Goal: Answer question/provide support

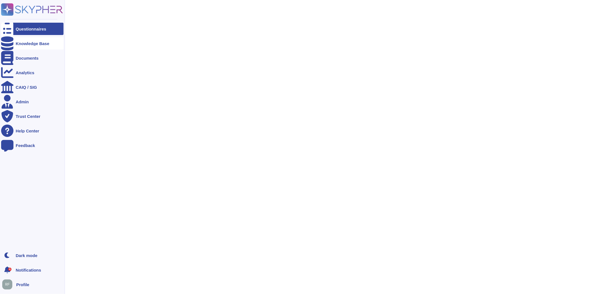
click at [10, 46] on div at bounding box center [7, 43] width 12 height 12
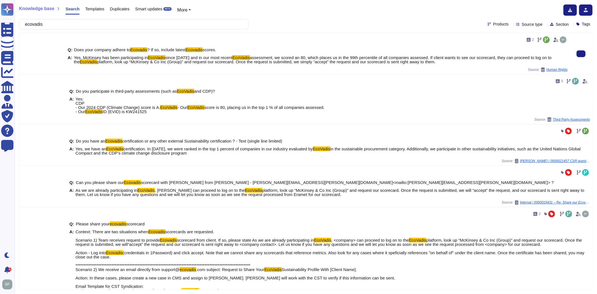
type input "ecovadis"
click at [534, 56] on span "assessment, we scored an 80, which places us in the 99th percentile of all comp…" at bounding box center [313, 59] width 478 height 9
click at [377, 60] on span "platform, look up “McKinsey & Co Inc (Group)” and request our scorecard. Once t…" at bounding box center [266, 61] width 339 height 5
click at [552, 68] on span "Human Rights" at bounding box center [556, 69] width 21 height 3
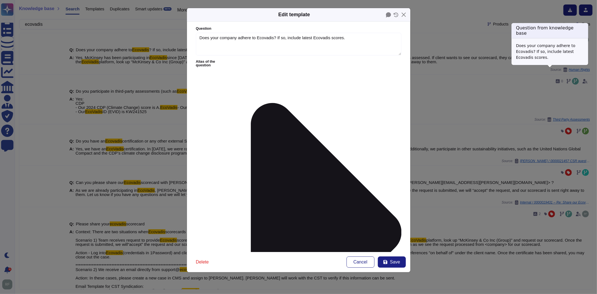
type textarea "Does your company adhere to Ecovadis? If so, include latest Ecovadis scores."
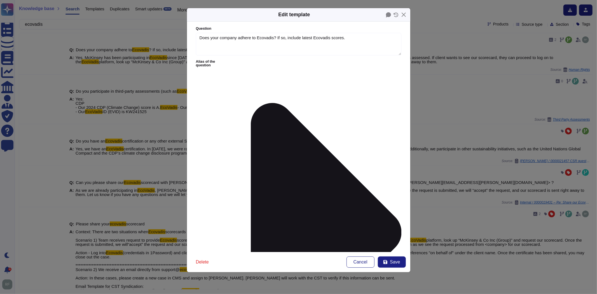
click at [387, 260] on icon at bounding box center [385, 262] width 4 height 4
type textarea "Yes. McKinsey has been participating in EcoVadis since [DATE] and in our most r…"
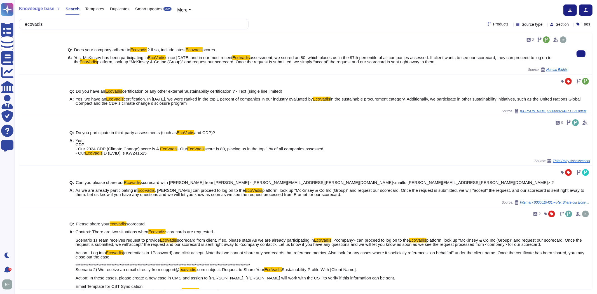
drag, startPoint x: 420, startPoint y: 57, endPoint x: 440, endPoint y: 62, distance: 20.5
click at [440, 62] on span "Yes. McKinsey has been participating in EcoVadis since [DATE] and in our most r…" at bounding box center [321, 59] width 494 height 8
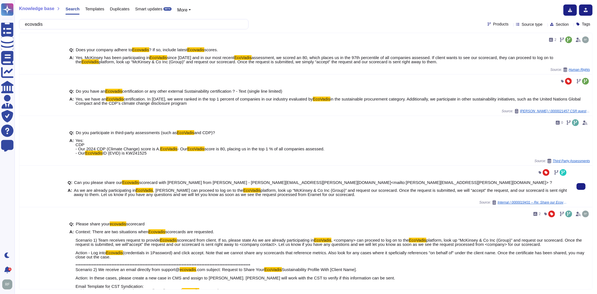
drag, startPoint x: 345, startPoint y: 207, endPoint x: 168, endPoint y: 204, distance: 177.0
click at [168, 197] on span "As we are already participating in EcoVadis , [PERSON_NAME] can proceed to log …" at bounding box center [321, 192] width 494 height 8
copy span "can proceed to log on to the EcoVadis platform, look up “McKinsey & Co Inc (Gro…"
click at [69, 24] on input "ecovadis" at bounding box center [132, 24] width 221 height 10
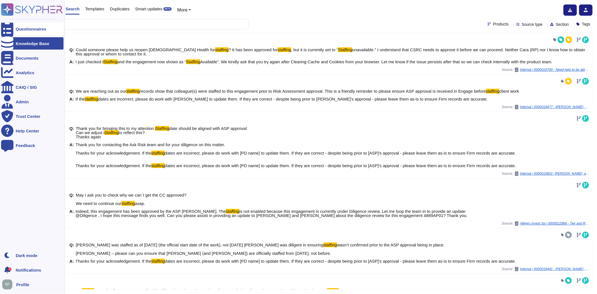
type input "global staffing"
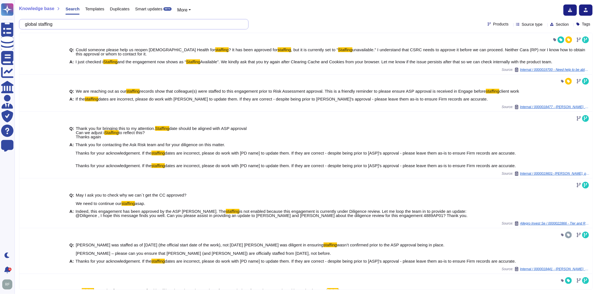
click at [57, 24] on input "global staffing" at bounding box center [132, 24] width 221 height 10
drag, startPoint x: 57, startPoint y: 24, endPoint x: 43, endPoint y: 29, distance: 14.6
click at [57, 24] on input "global staffing" at bounding box center [132, 24] width 221 height 10
